Goal: Find specific page/section: Find specific page/section

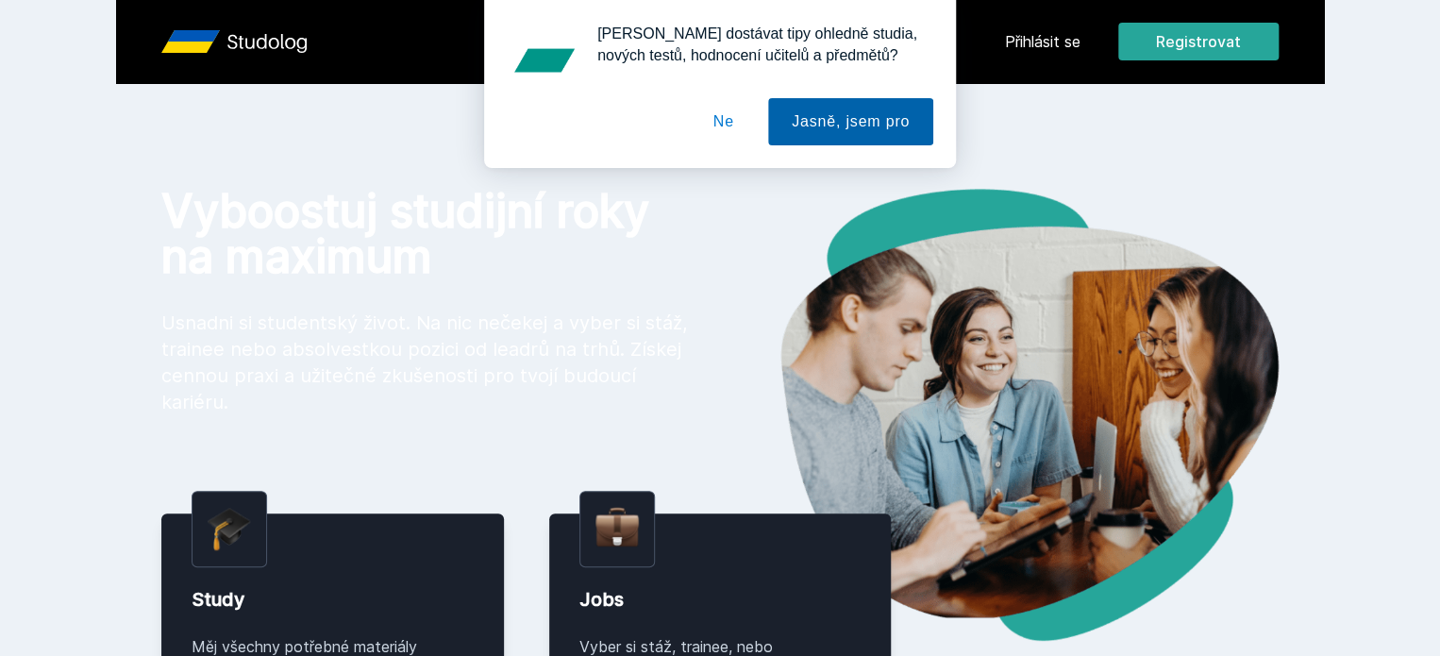
click at [852, 106] on button "Jasně, jsem pro" at bounding box center [850, 121] width 165 height 47
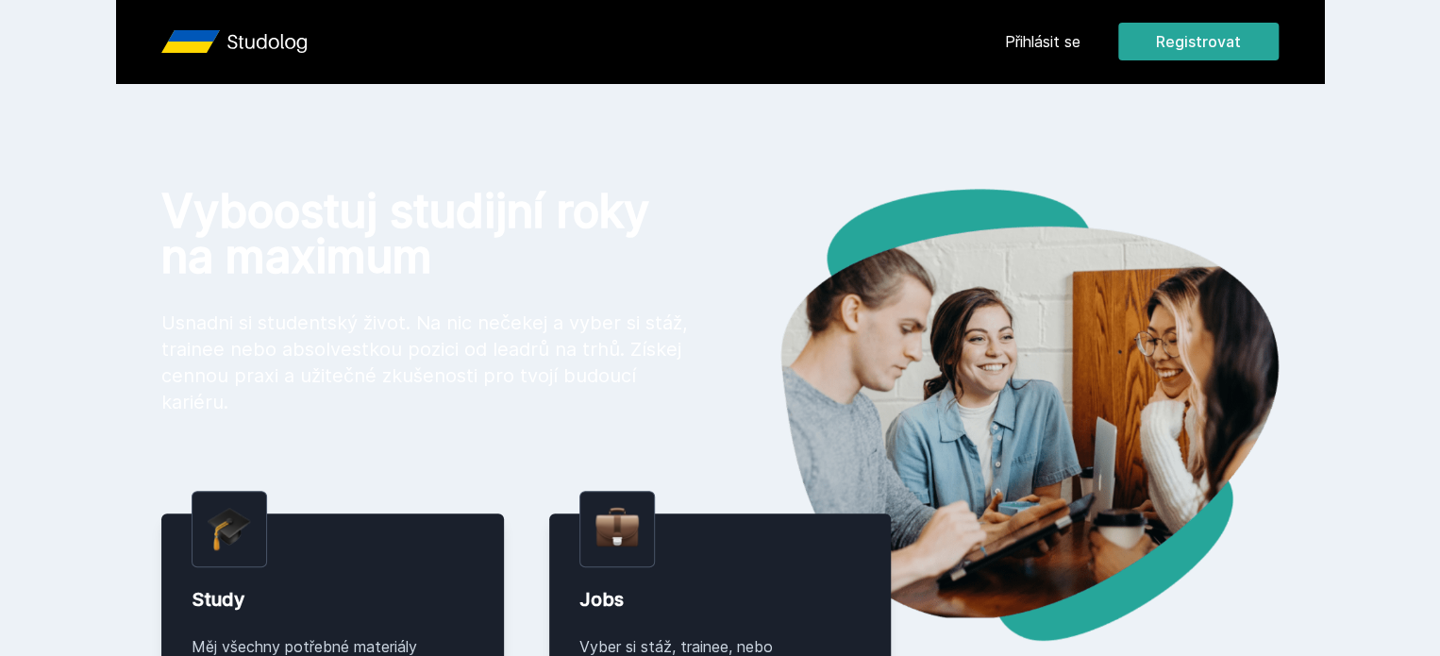
click at [1080, 45] on link "Přihlásit se" at bounding box center [1042, 41] width 75 height 23
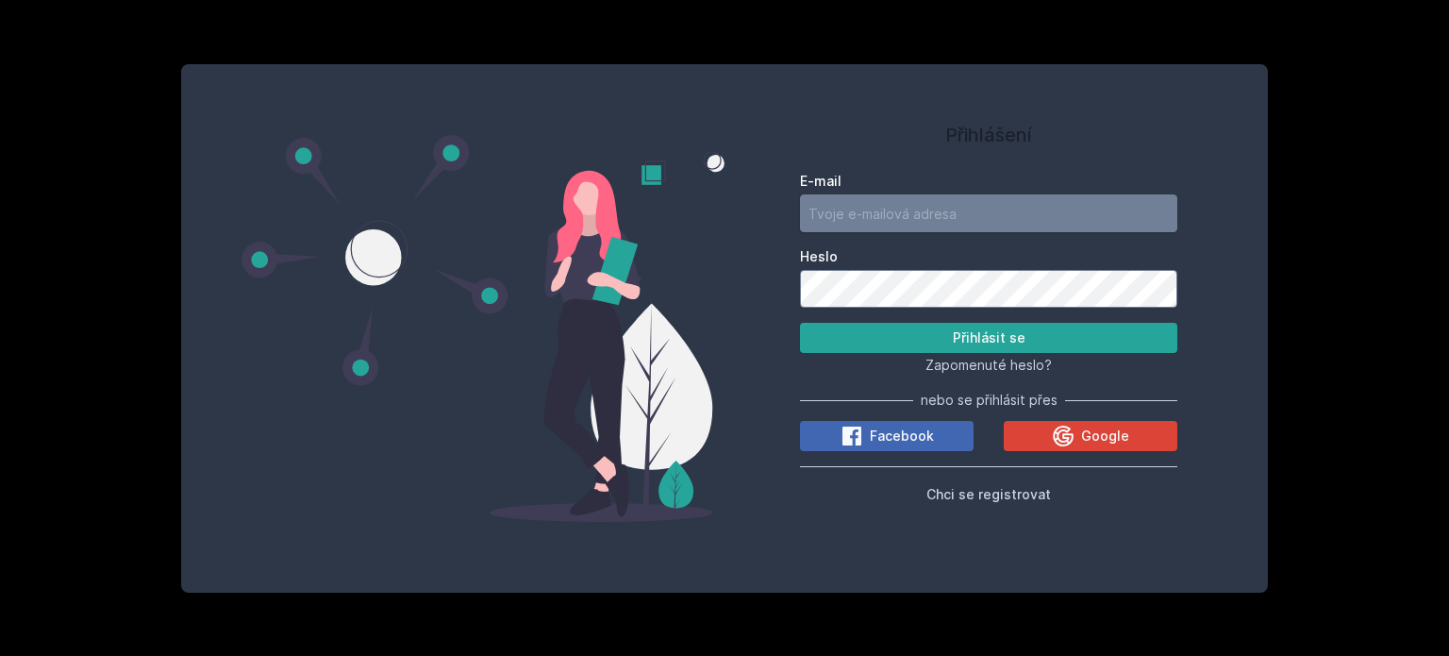
type input "[EMAIL_ADDRESS][DOMAIN_NAME]"
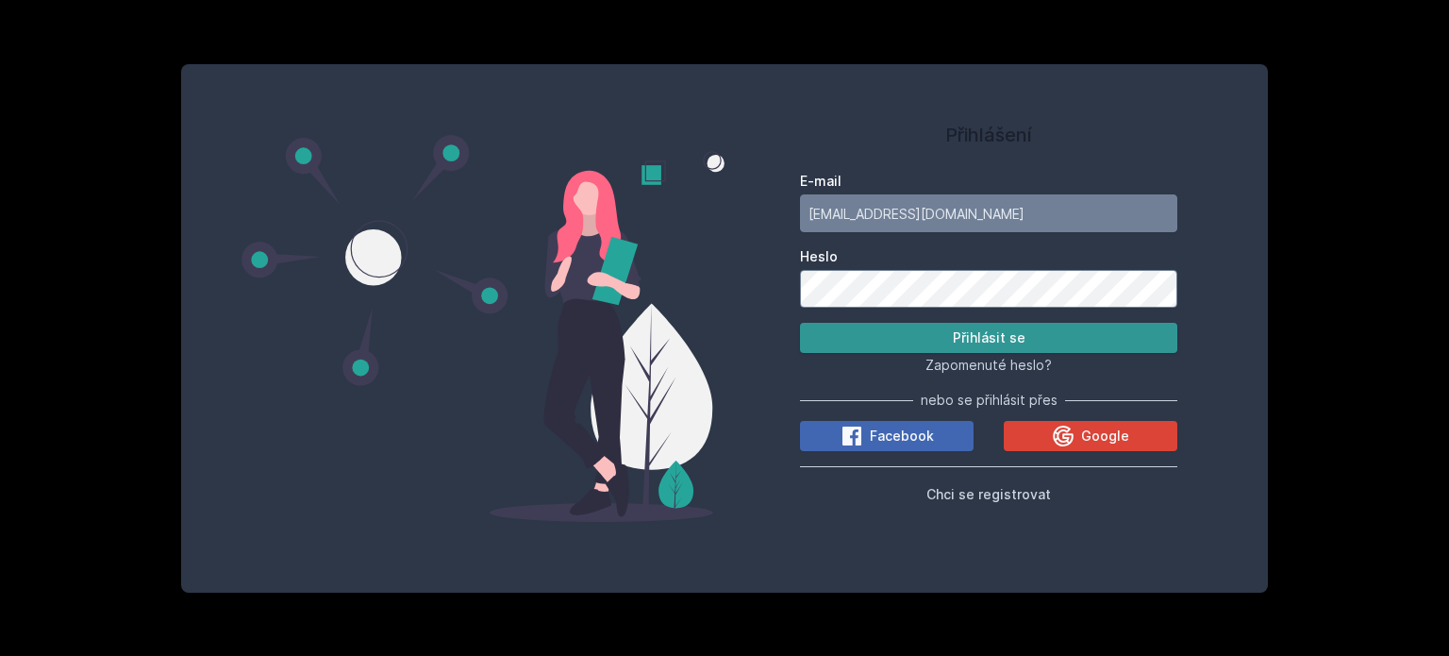
click at [903, 340] on button "Přihlásit se" at bounding box center [988, 338] width 377 height 30
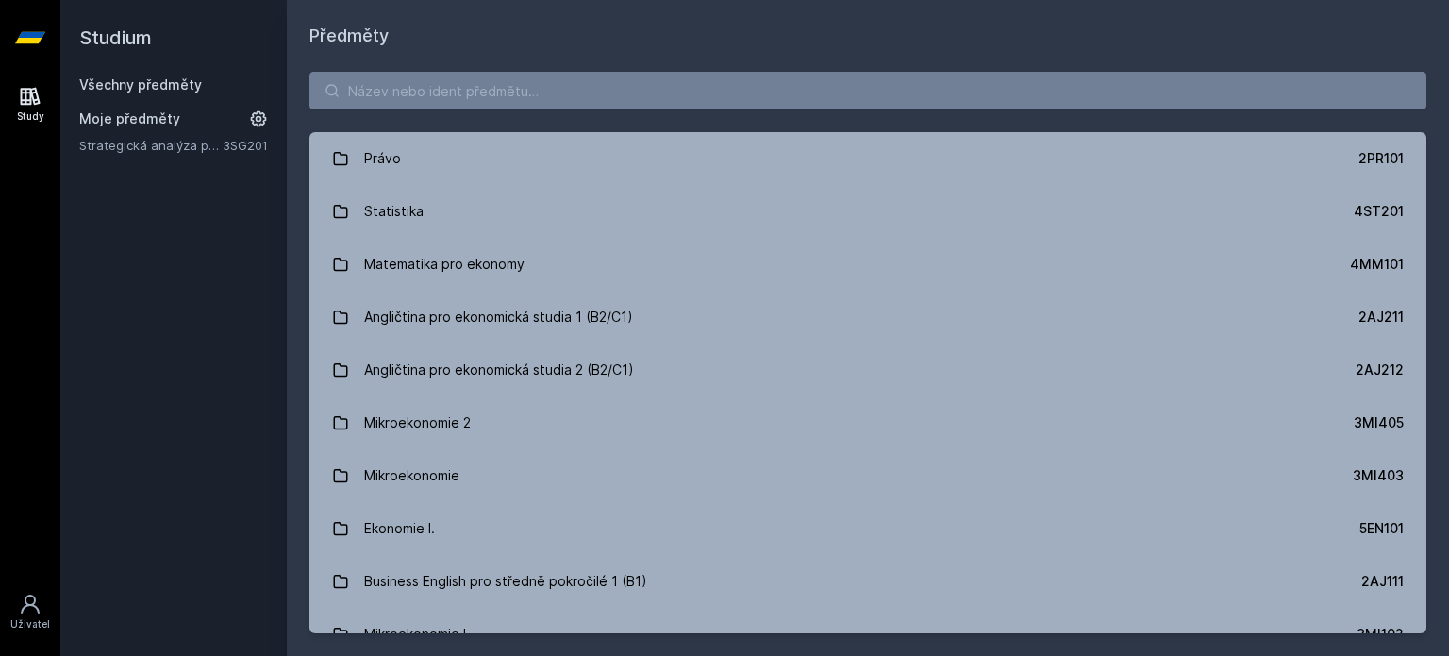
click at [171, 87] on link "Všechny předměty" at bounding box center [140, 84] width 123 height 16
click at [158, 90] on link "Všechny předměty" at bounding box center [140, 84] width 123 height 16
click at [150, 96] on div "Všechny předměty Moje předměty Strategická analýza pro informatiky a statistiky…" at bounding box center [173, 114] width 189 height 79
click at [153, 80] on link "Všechny předměty" at bounding box center [140, 84] width 123 height 16
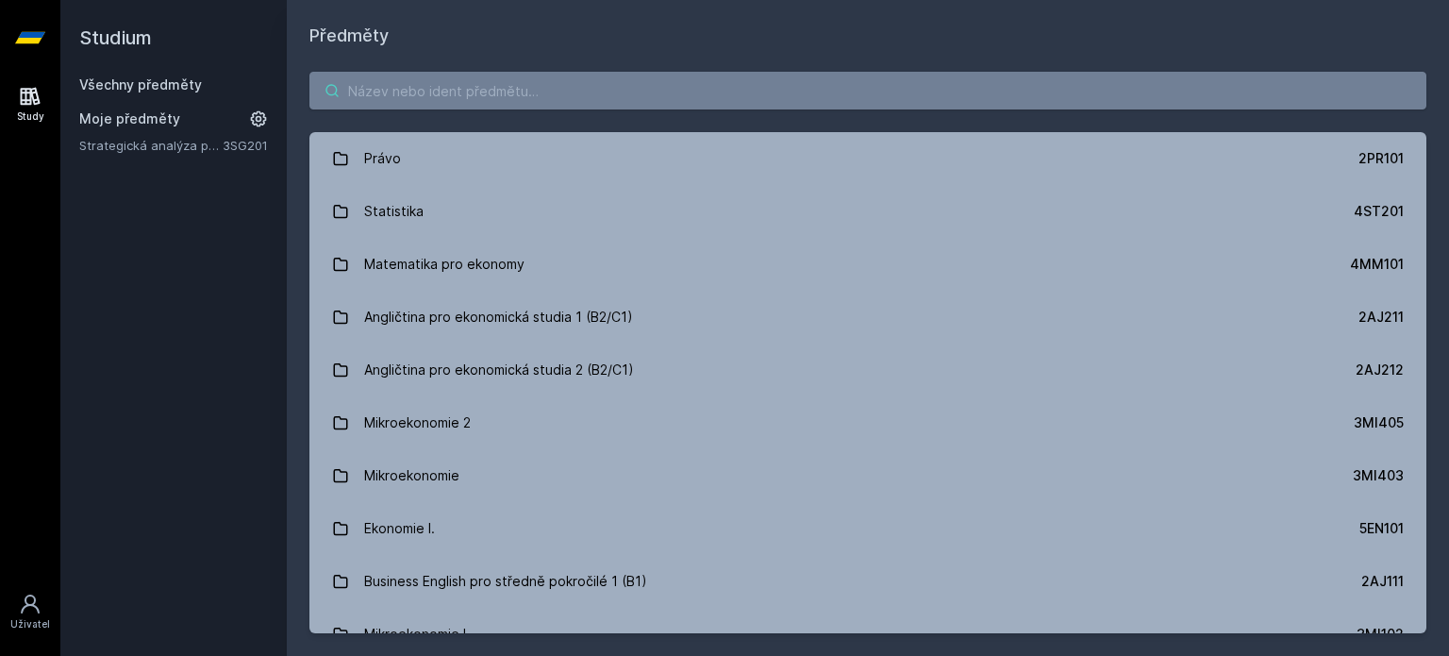
click at [423, 101] on input "search" at bounding box center [867, 91] width 1117 height 38
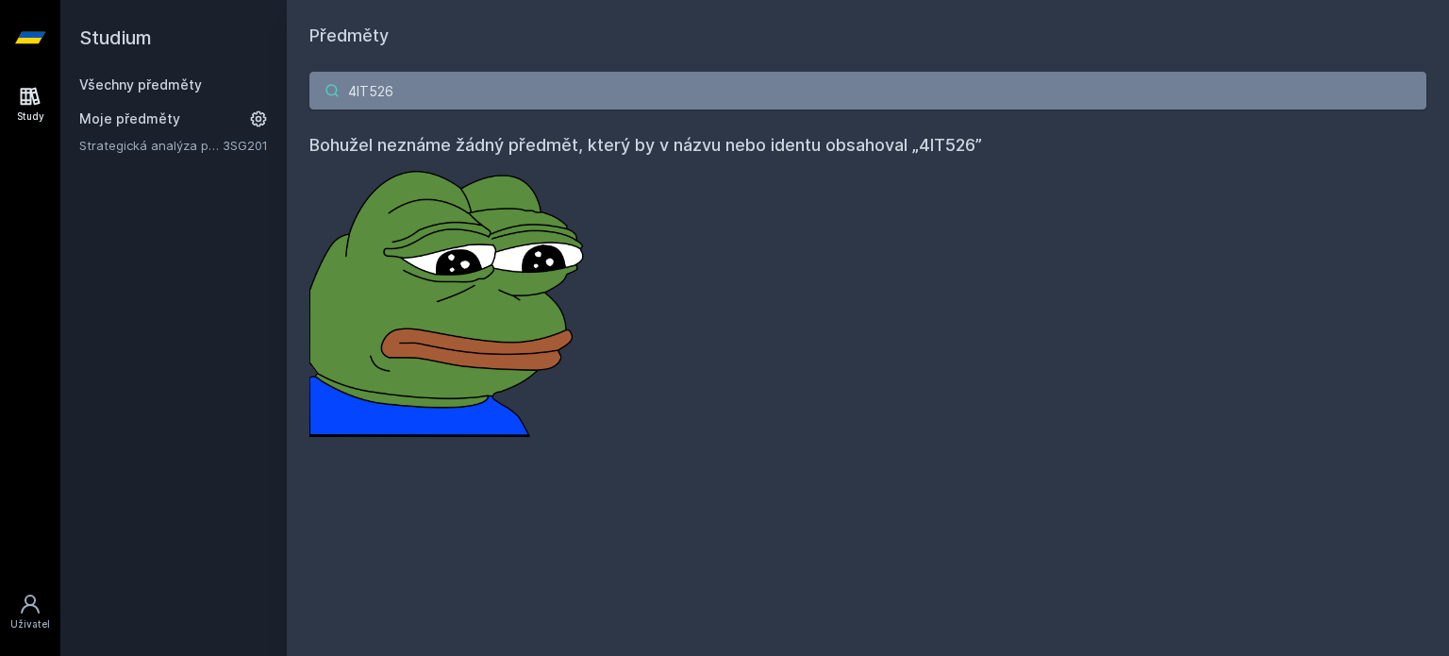
type input "4IT526"
click at [171, 92] on link "Všechny předměty" at bounding box center [140, 84] width 123 height 16
click at [178, 75] on div "Všechny předměty" at bounding box center [173, 84] width 189 height 19
click at [174, 83] on link "Všechny předměty" at bounding box center [140, 84] width 123 height 16
